Goal: Consume media (video, audio)

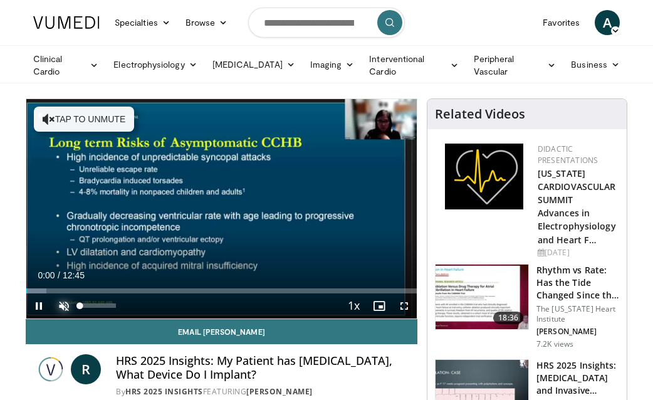
click at [66, 306] on span "Video Player" at bounding box center [63, 305] width 25 height 25
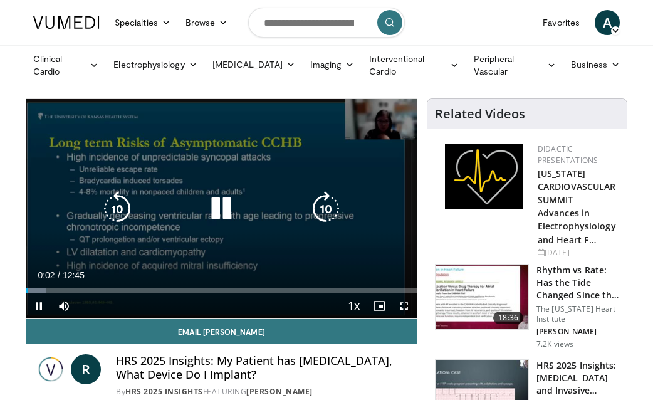
click at [327, 205] on icon "Video Player" at bounding box center [325, 208] width 35 height 35
click at [123, 212] on icon "Video Player" at bounding box center [117, 208] width 35 height 35
click at [124, 206] on icon "Video Player" at bounding box center [117, 208] width 35 height 35
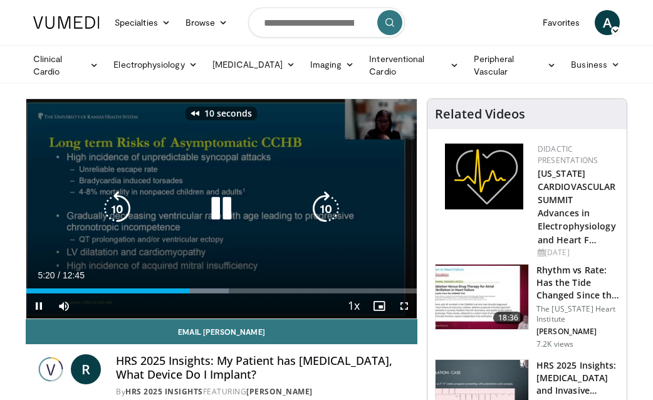
click at [124, 206] on icon "Video Player" at bounding box center [117, 208] width 35 height 35
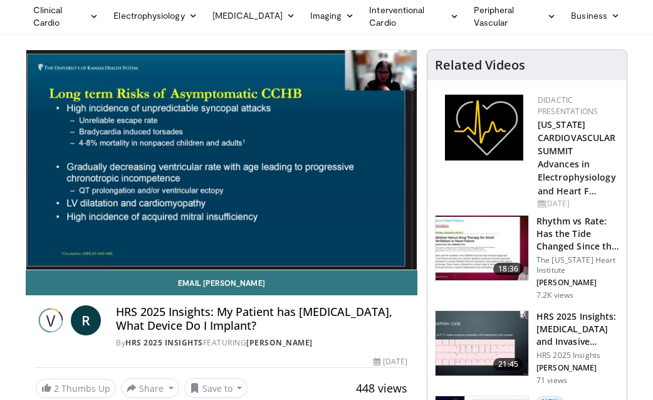
scroll to position [63, 0]
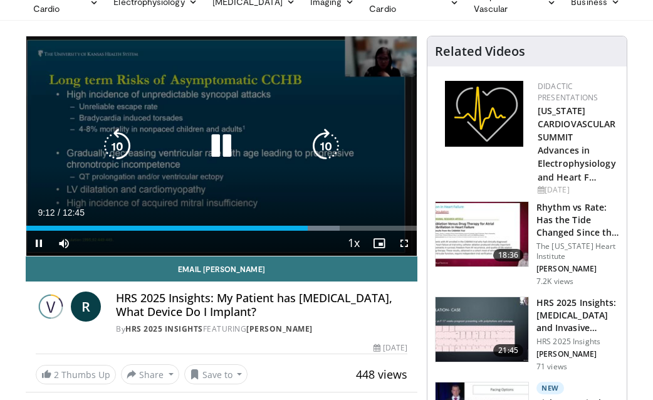
click at [110, 152] on icon "Video Player" at bounding box center [117, 145] width 35 height 35
click at [220, 143] on icon "Video Player" at bounding box center [221, 145] width 35 height 35
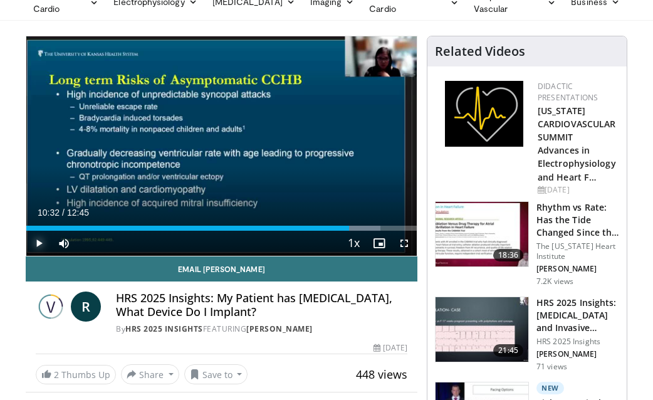
click at [39, 246] on span "Video Player" at bounding box center [38, 243] width 25 height 25
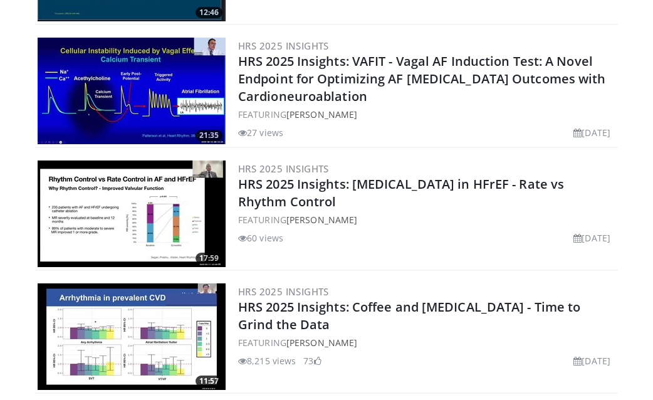
scroll to position [2059, 0]
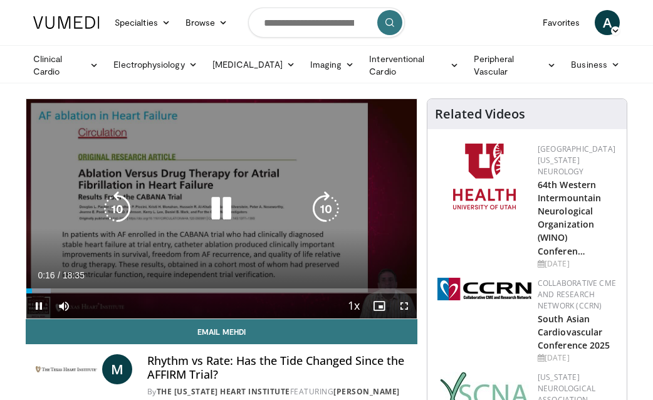
click at [223, 206] on icon "Video Player" at bounding box center [221, 208] width 35 height 35
